Goal: Task Accomplishment & Management: Complete application form

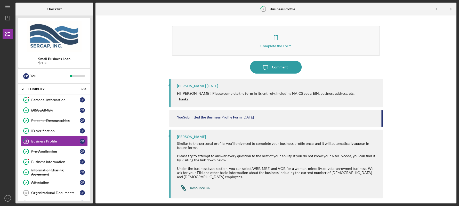
click at [203, 186] on div "Resource URL" at bounding box center [201, 188] width 22 height 4
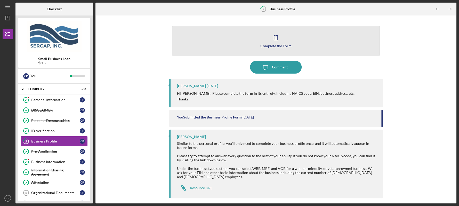
click at [268, 47] on div "Complete the Form" at bounding box center [276, 46] width 31 height 4
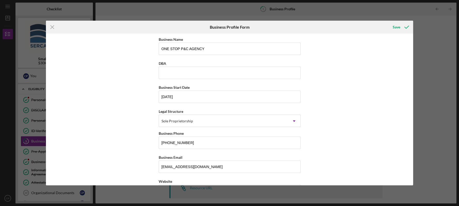
click at [412, 183] on div "Business Name ONE STOP P&C AGENCY DBA Business Start Date [DATE] Legal Structur…" at bounding box center [229, 110] width 367 height 152
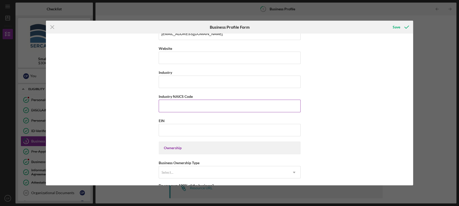
click at [170, 106] on input "Industry NAICS Code" at bounding box center [230, 106] width 142 height 12
type input "524210"
click at [175, 130] on input "EIN" at bounding box center [230, 130] width 142 height 12
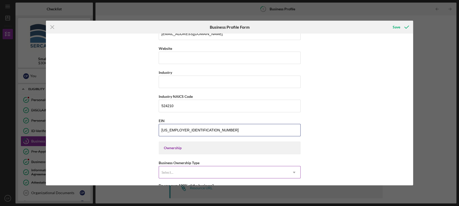
type input "[US_EMPLOYER_IDENTIFICATION_NUMBER]"
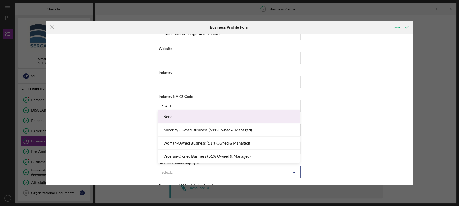
click at [292, 169] on icon "Icon/Dropdown Arrow" at bounding box center [294, 172] width 12 height 12
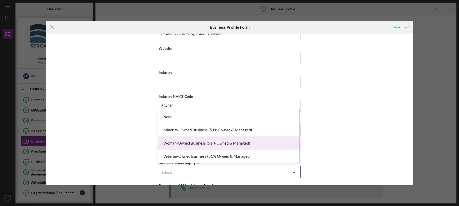
click at [235, 145] on div "Woman-Owned Business (51% Owned & Managed)" at bounding box center [229, 143] width 142 height 13
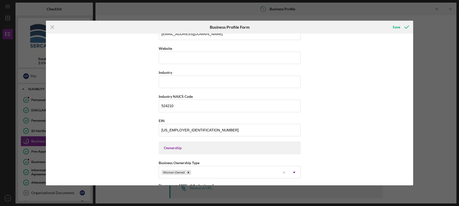
click at [288, 146] on div "Ownership" at bounding box center [230, 148] width 132 height 4
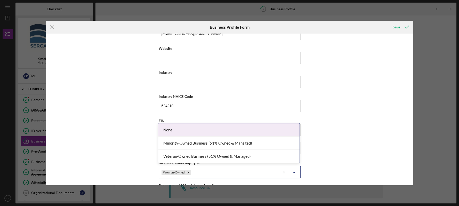
click at [263, 170] on div "Woman-Owned" at bounding box center [219, 173] width 121 height 12
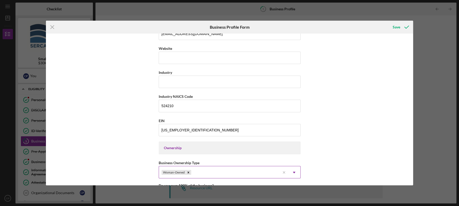
click at [263, 170] on div "Woman-Owned" at bounding box center [219, 173] width 121 height 12
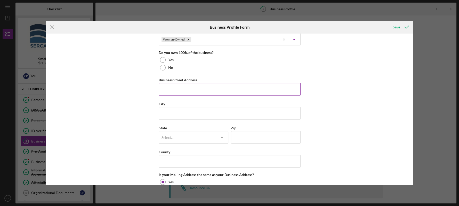
click at [177, 87] on input "Business Street Address" at bounding box center [230, 89] width 142 height 12
type input "[STREET_ADDRESS]"
type input "WAYNESBORO"
type input "30830"
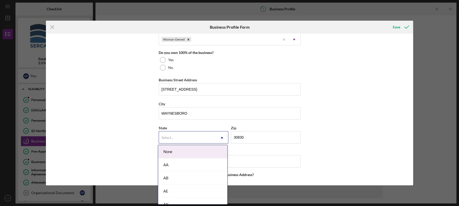
click at [218, 137] on icon "Icon/Dropdown Arrow" at bounding box center [222, 137] width 12 height 12
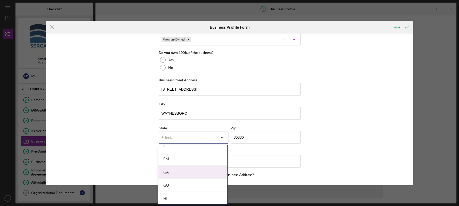
click at [190, 173] on div "GA" at bounding box center [192, 172] width 69 height 13
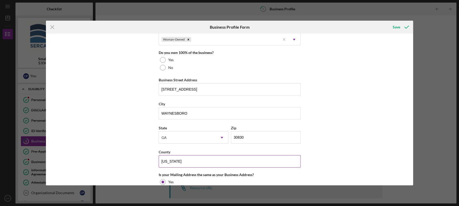
click at [187, 164] on input "[US_STATE]" at bounding box center [230, 161] width 142 height 12
type input "G"
type input "[PERSON_NAME]"
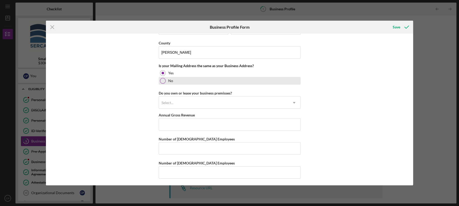
click at [162, 78] on div at bounding box center [163, 81] width 6 height 6
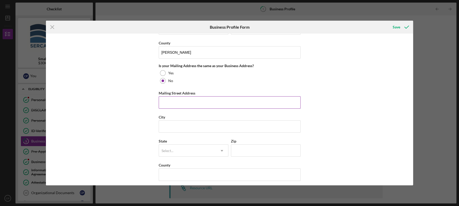
click at [172, 104] on input "Mailing Street Address" at bounding box center [230, 102] width 142 height 12
type input "[STREET_ADDRESS]"
click at [168, 127] on input "City" at bounding box center [230, 126] width 142 height 12
type input "[GEOGRAPHIC_DATA]"
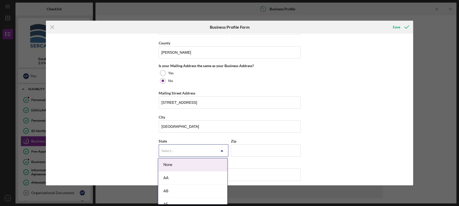
click at [179, 151] on div "Select..." at bounding box center [187, 151] width 57 height 12
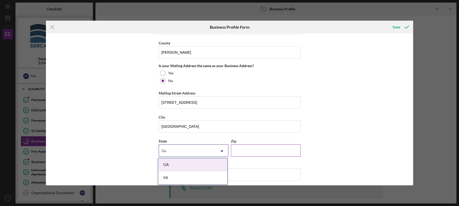
type input "Ga"
click at [233, 154] on input "Zip" at bounding box center [266, 150] width 70 height 12
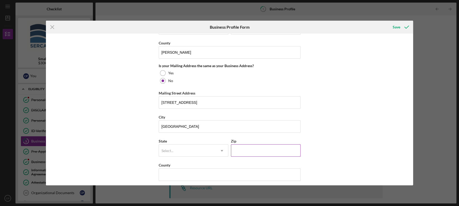
type input "4####"
type input "30434"
click at [167, 171] on input "County" at bounding box center [230, 174] width 142 height 12
type input "[PERSON_NAME]"
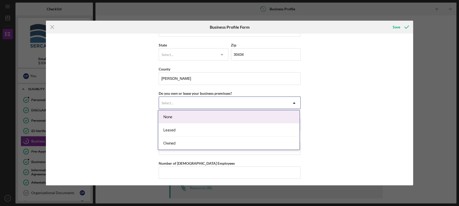
click at [177, 103] on div "Select..." at bounding box center [223, 103] width 129 height 12
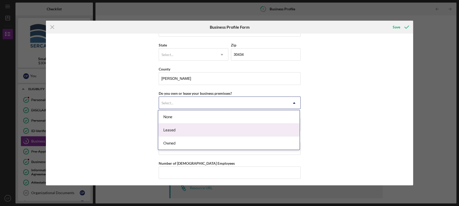
click at [171, 130] on div "Leased" at bounding box center [229, 129] width 142 height 13
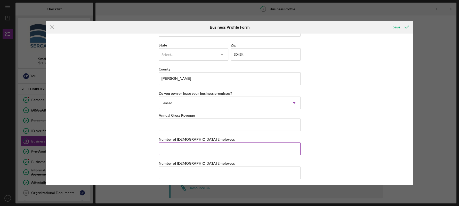
click at [173, 149] on input "Number of [DEMOGRAPHIC_DATA] Employees" at bounding box center [230, 149] width 142 height 12
type input "1"
click at [173, 170] on input "Number of [DEMOGRAPHIC_DATA] Employees" at bounding box center [230, 173] width 142 height 12
click at [411, 184] on div "Business Name ONE STOP P&C AGENCY DBA Business Start Date [DATE] Legal Structur…" at bounding box center [229, 110] width 367 height 152
click at [162, 174] on input "Number of [DEMOGRAPHIC_DATA] Employees" at bounding box center [230, 173] width 142 height 12
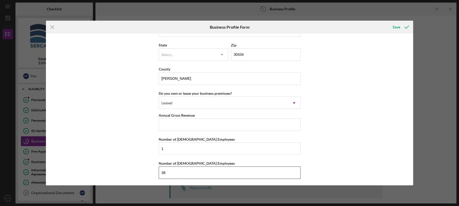
type input "3"
click at [164, 123] on input "Annual Gross Revenue" at bounding box center [230, 125] width 142 height 12
type input "$3"
type input "$40,000"
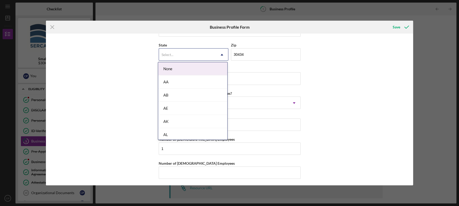
click at [223, 55] on icon "Icon/Dropdown Arrow" at bounding box center [222, 55] width 12 height 12
type input "g"
click at [208, 69] on div "GA" at bounding box center [192, 68] width 69 height 13
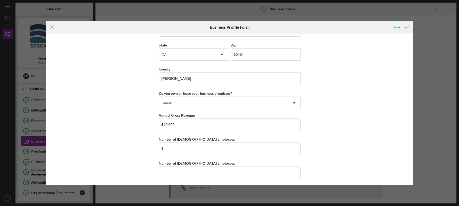
click at [412, 47] on div "Business Name ONE STOP P&C AGENCY DBA Business Start Date [DATE] Legal Structur…" at bounding box center [229, 110] width 367 height 152
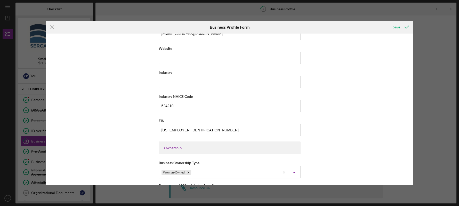
scroll to position [266, 0]
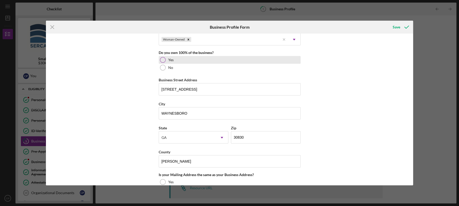
click at [162, 59] on div at bounding box center [163, 60] width 6 height 6
click at [413, 146] on div "Icon/Menu Close Business Profile Form Save Business Name ONE STOP P&C AGENCY DB…" at bounding box center [229, 103] width 459 height 206
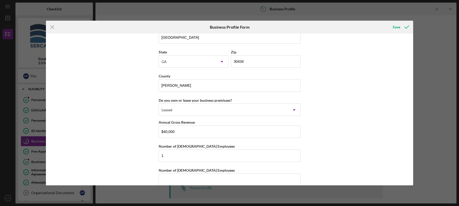
scroll to position [471, 0]
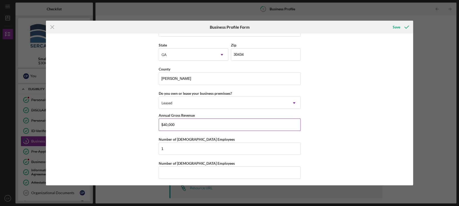
click at [175, 123] on input "$40,000" at bounding box center [230, 125] width 142 height 12
type input "$4"
type input "$38,000"
click at [412, 183] on div "Business Name ONE STOP P&C AGENCY DBA Business Start Date [DATE] Legal Structur…" at bounding box center [229, 110] width 367 height 152
click at [165, 172] on input "Number of [DEMOGRAPHIC_DATA] Employees" at bounding box center [230, 173] width 142 height 12
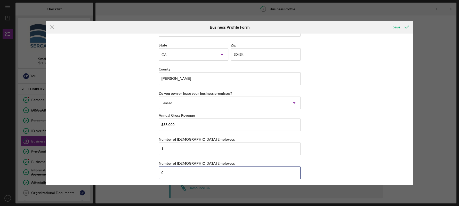
type input "0"
drag, startPoint x: 411, startPoint y: 52, endPoint x: 412, endPoint y: 66, distance: 14.2
click at [411, 51] on div "Business Name ONE STOP P&C AGENCY DBA Business Start Date [DATE] Legal Structur…" at bounding box center [229, 110] width 367 height 152
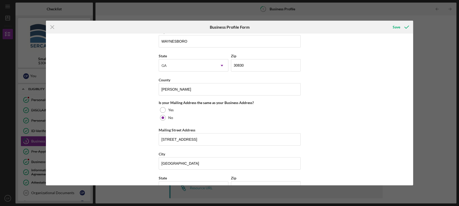
click at [412, 99] on div "Business Name ONE STOP P&C AGENCY DBA Business Start Date [DATE] Legal Structur…" at bounding box center [229, 110] width 367 height 152
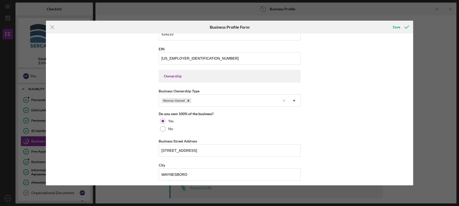
click at [412, 61] on div "Business Name ONE STOP P&C AGENCY DBA Business Start Date [DATE] Legal Structur…" at bounding box center [229, 110] width 367 height 152
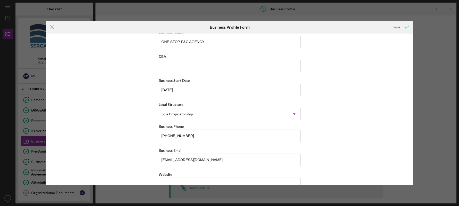
scroll to position [0, 0]
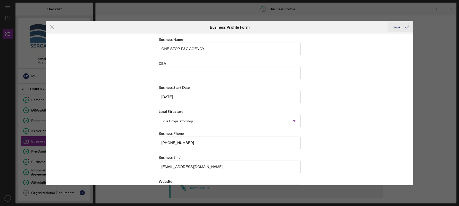
click at [396, 25] on div "Save" at bounding box center [396, 27] width 7 height 10
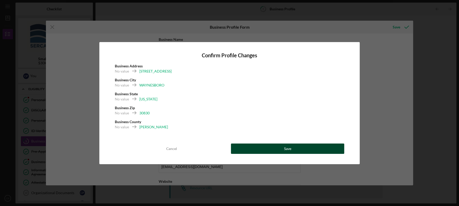
click at [289, 150] on div "Save" at bounding box center [287, 149] width 7 height 10
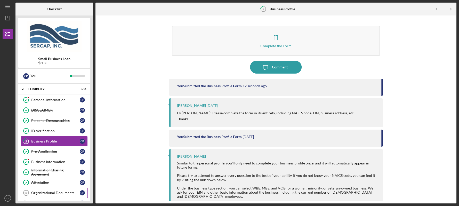
click at [48, 191] on div "Organizational Documents" at bounding box center [55, 193] width 49 height 4
